Goal: Contribute content: Contribute content

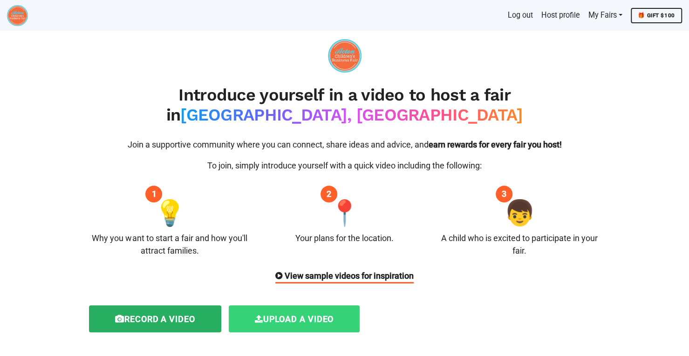
click at [302, 305] on label "Upload a video" at bounding box center [294, 318] width 131 height 27
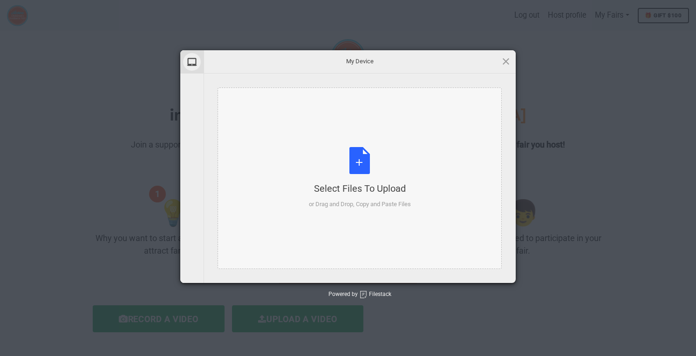
click at [364, 161] on div "Select Files to Upload or Drag and Drop, Copy and Paste Files" at bounding box center [360, 178] width 102 height 62
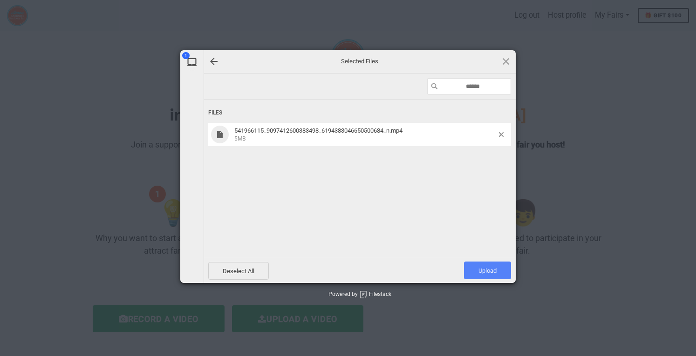
click at [476, 272] on span "Upload 1" at bounding box center [487, 271] width 47 height 18
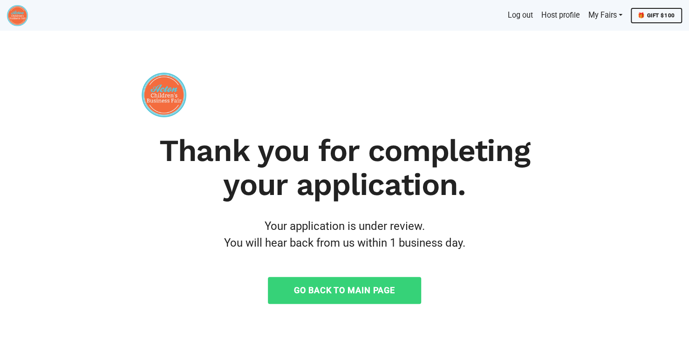
click at [338, 292] on link "Go Back to Main Page" at bounding box center [344, 290] width 153 height 27
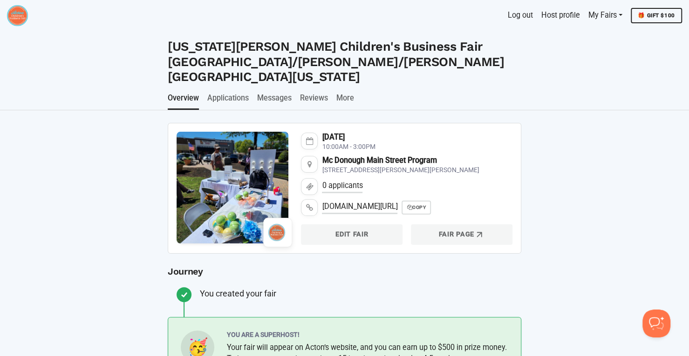
click at [18, 11] on img at bounding box center [17, 15] width 21 height 21
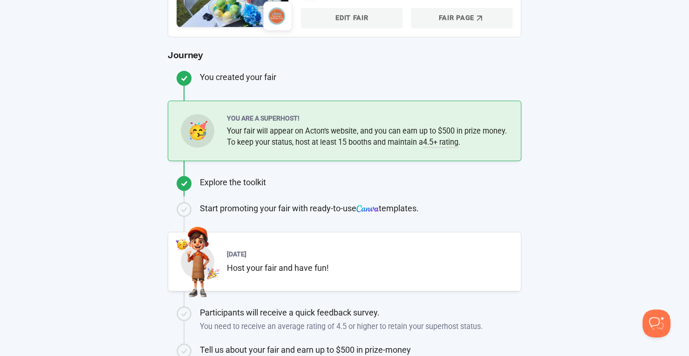
scroll to position [217, 0]
